Goal: Transaction & Acquisition: Purchase product/service

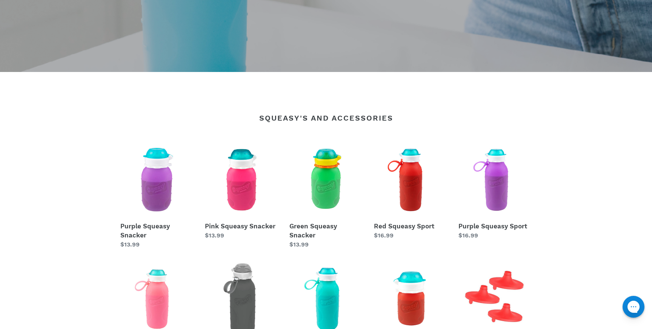
scroll to position [208, 0]
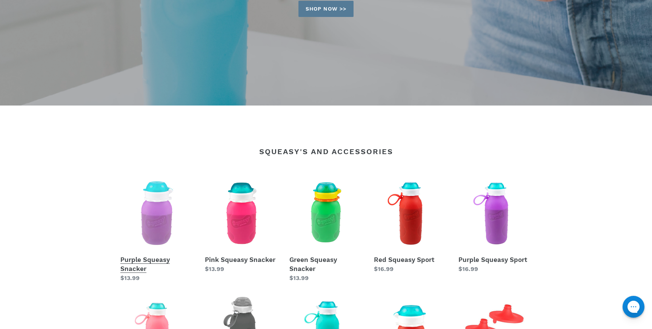
click at [154, 229] on link "Purple Squeasy Snacker" at bounding box center [156, 230] width 73 height 106
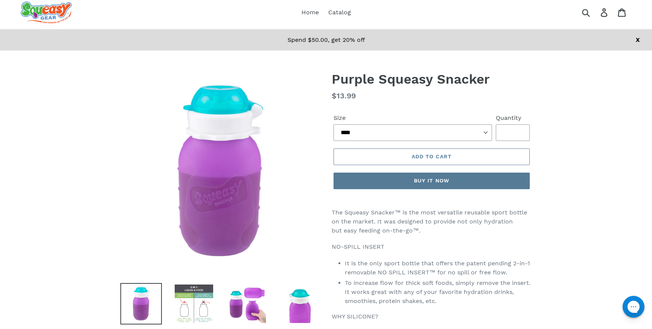
scroll to position [49, 0]
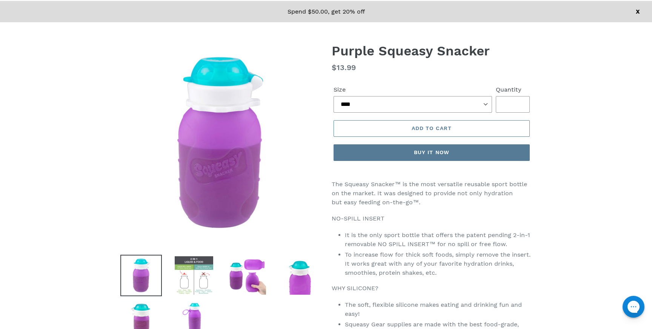
click at [190, 284] on img at bounding box center [193, 275] width 41 height 41
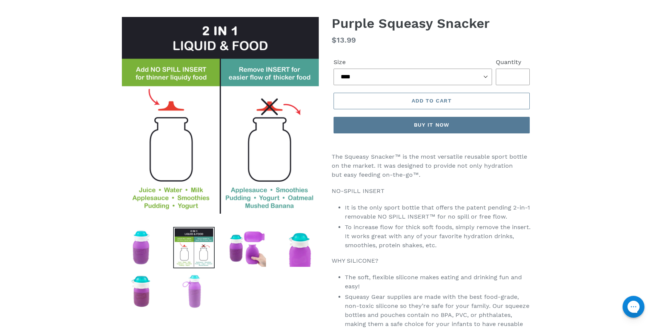
scroll to position [83, 0]
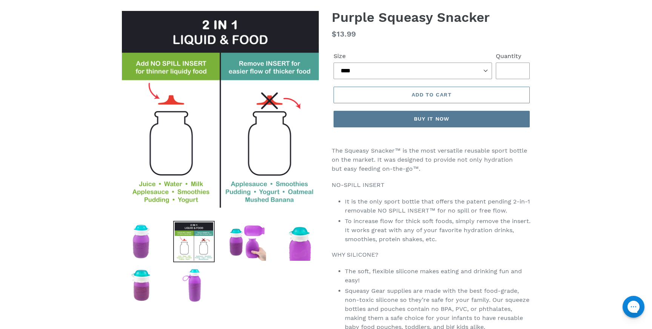
click at [256, 263] on li at bounding box center [241, 244] width 53 height 44
click at [251, 251] on img at bounding box center [246, 241] width 41 height 41
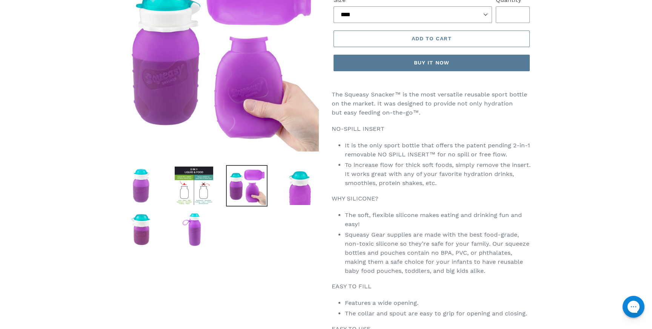
scroll to position [220, 0]
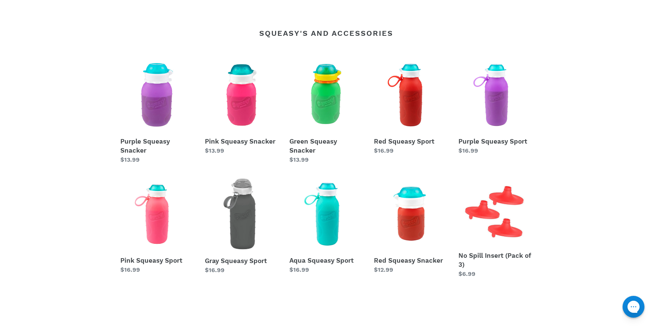
scroll to position [360, 0]
